Goal: Transaction & Acquisition: Download file/media

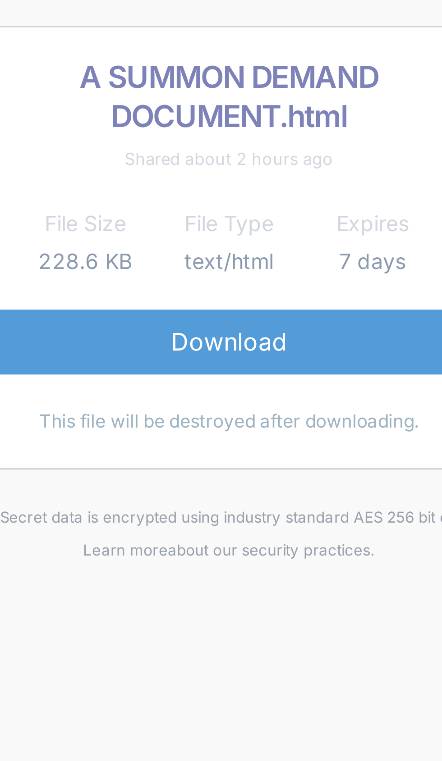
click at [225, 162] on link "Download" at bounding box center [221, 163] width 159 height 19
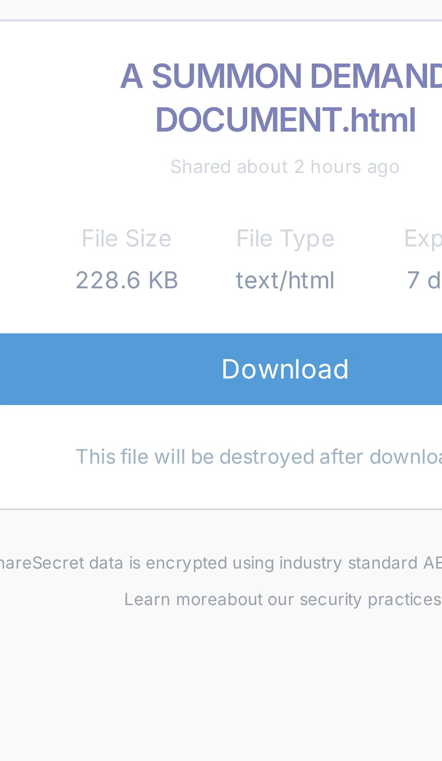
click at [217, 165] on link "Download" at bounding box center [221, 163] width 159 height 19
click at [226, 163] on link "Download" at bounding box center [221, 163] width 159 height 19
